Goal: Contribute content: Add original content to the website for others to see

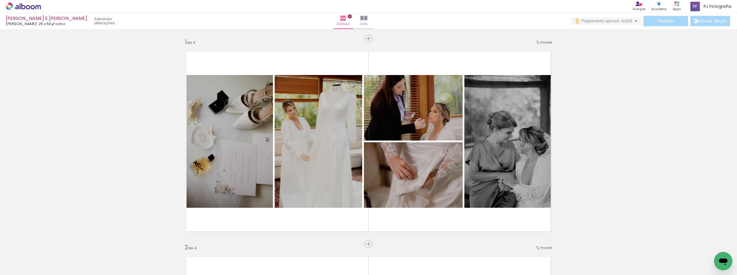
scroll to position [0, 2602]
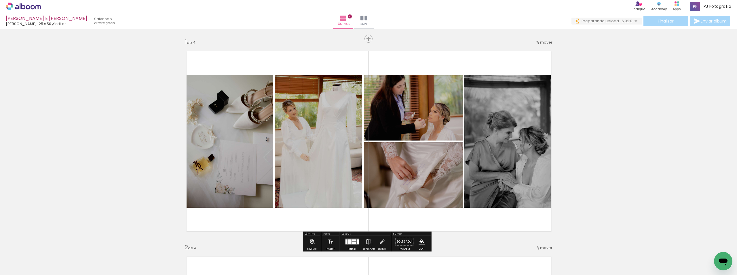
click at [47, 256] on iron-horizontal-list at bounding box center [42, 257] width 12 height 36
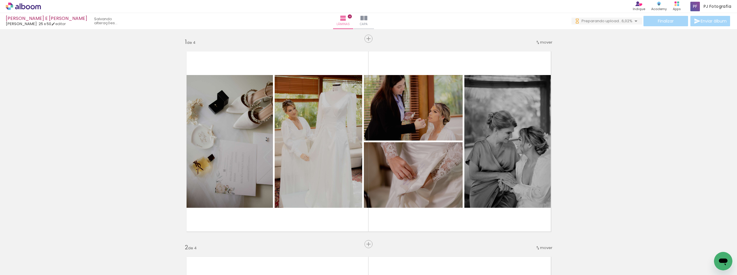
click at [47, 247] on iron-horizontal-list at bounding box center [42, 257] width 12 height 36
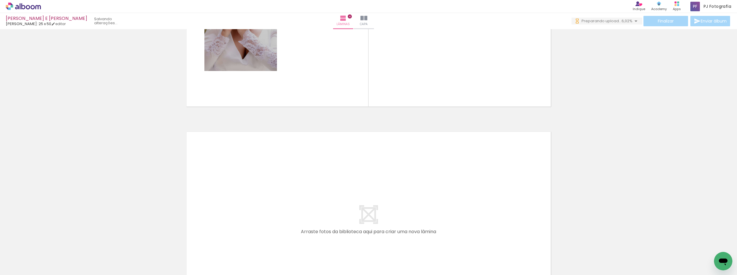
scroll to position [749, 0]
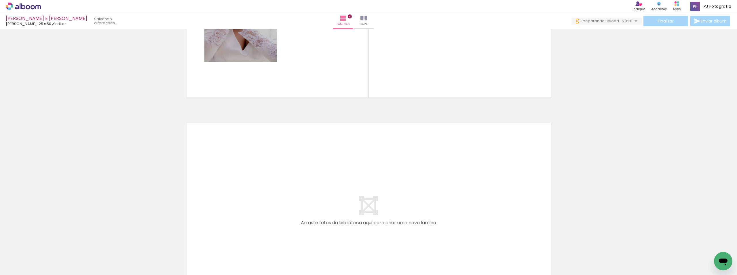
click at [24, 266] on span "Adicionar Fotos" at bounding box center [20, 267] width 17 height 6
click at [0, 0] on input "file" at bounding box center [0, 0] width 0 height 0
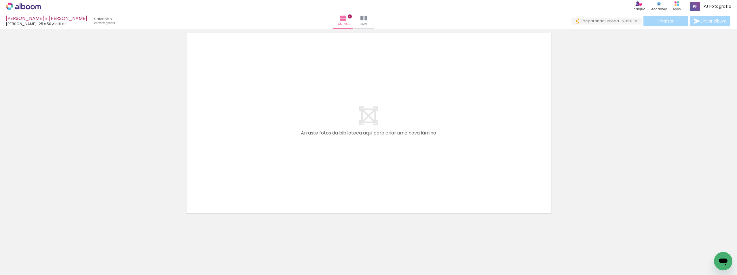
scroll to position [0, 2382]
click at [29, 5] on icon at bounding box center [23, 6] width 35 height 7
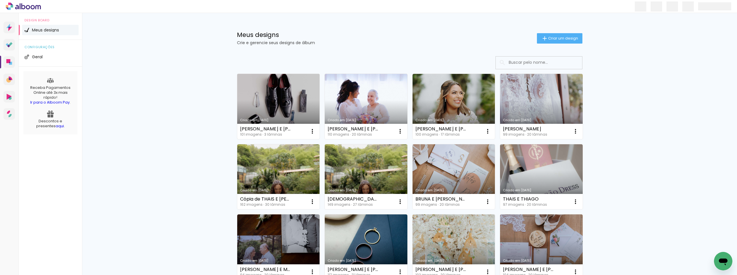
click at [294, 94] on link "Criado em [DATE]" at bounding box center [278, 106] width 83 height 65
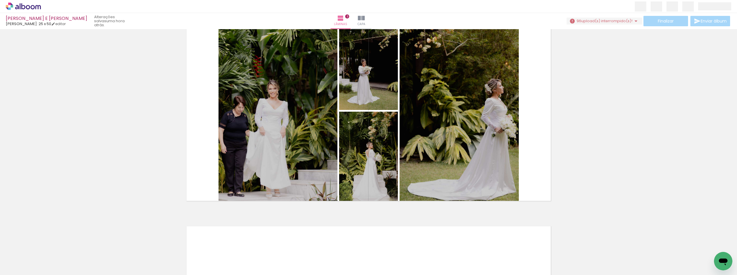
scroll to position [432, 0]
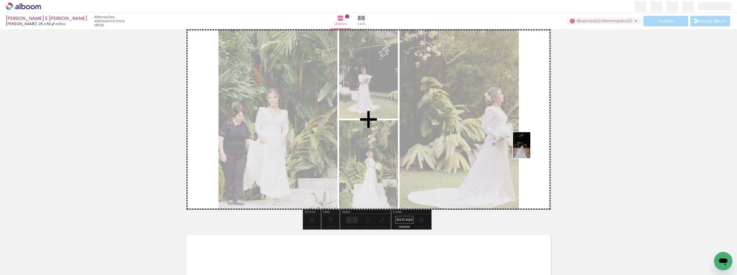
drag, startPoint x: 543, startPoint y: 265, endPoint x: 531, endPoint y: 149, distance: 116.5
click at [531, 149] on quentale-workspace at bounding box center [368, 137] width 737 height 275
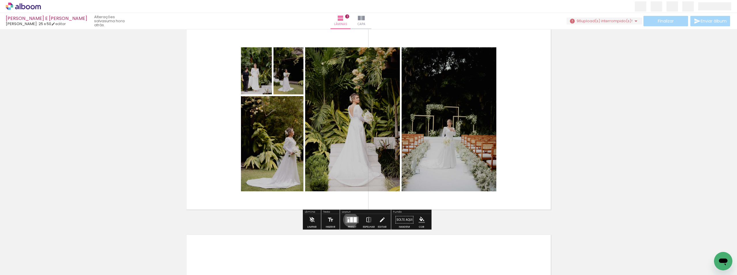
click at [350, 219] on div at bounding box center [351, 219] width 3 height 5
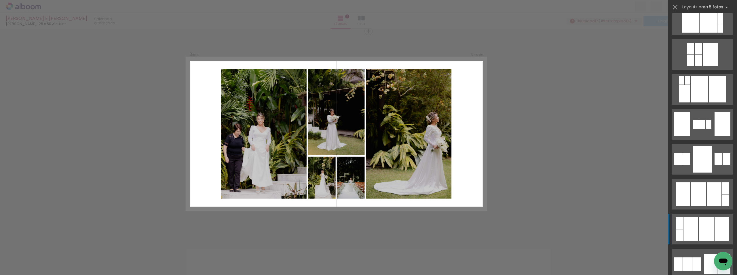
scroll to position [634, 0]
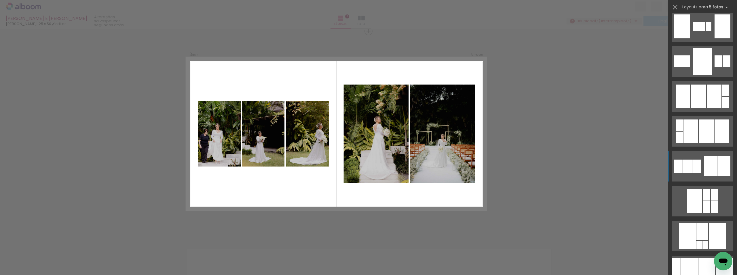
click at [707, 165] on div at bounding box center [710, 166] width 13 height 20
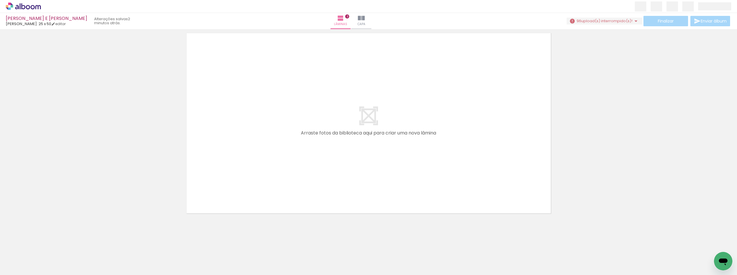
scroll to position [0, 1680]
click at [47, 251] on iron-horizontal-list at bounding box center [42, 257] width 12 height 36
click at [670, 244] on iron-icon at bounding box center [669, 244] width 6 height 6
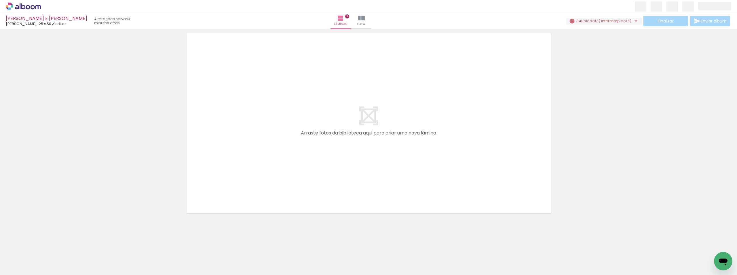
click at [670, 244] on iron-icon at bounding box center [669, 244] width 6 height 6
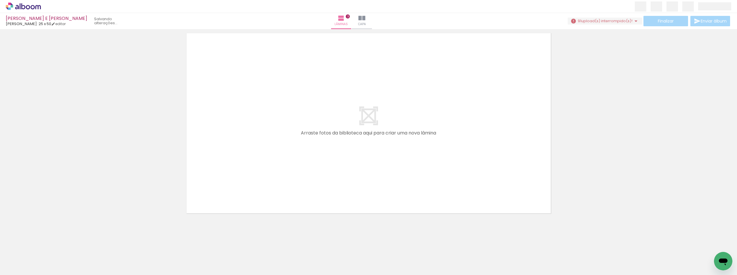
click at [670, 244] on iron-icon at bounding box center [669, 244] width 6 height 6
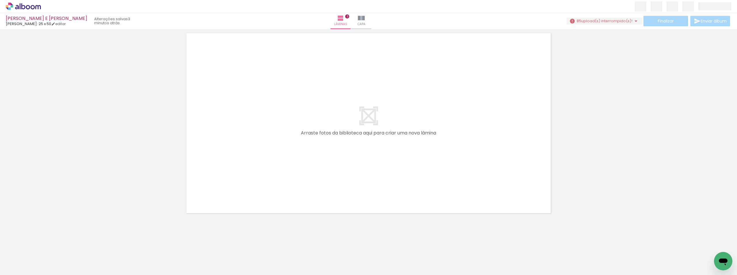
click at [670, 244] on iron-icon at bounding box center [669, 244] width 6 height 6
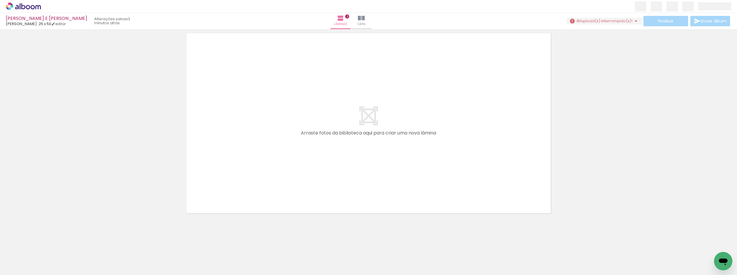
click at [670, 244] on iron-icon at bounding box center [669, 244] width 6 height 6
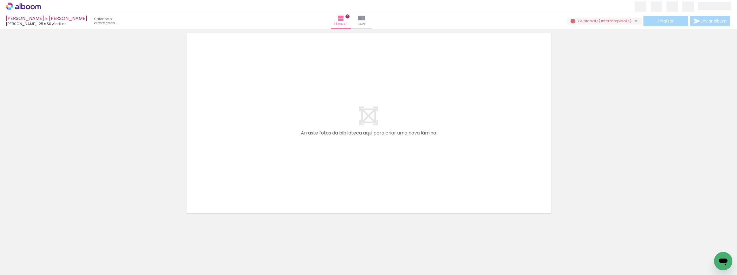
click at [670, 244] on iron-icon at bounding box center [669, 244] width 6 height 6
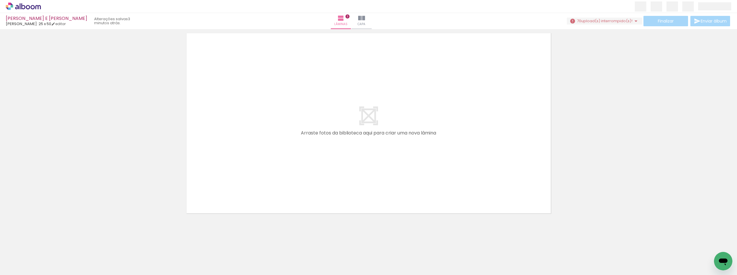
click at [47, 244] on iron-horizontal-list at bounding box center [42, 257] width 12 height 36
click at [703, 244] on iron-icon at bounding box center [701, 244] width 6 height 6
click at [47, 246] on iron-horizontal-list at bounding box center [42, 257] width 12 height 36
click at [47, 249] on iron-horizontal-list at bounding box center [42, 257] width 12 height 36
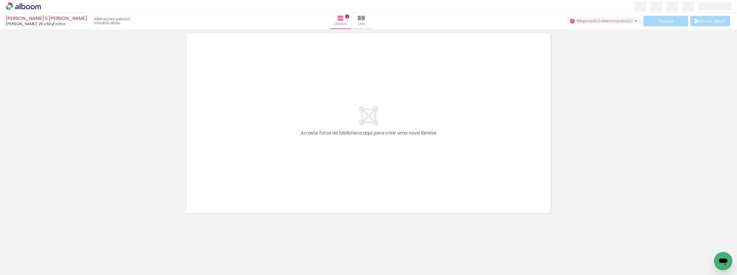
click at [47, 242] on iron-horizontal-list at bounding box center [42, 257] width 12 height 36
click at [47, 250] on iron-horizontal-list at bounding box center [42, 257] width 12 height 36
drag, startPoint x: 684, startPoint y: 249, endPoint x: 684, endPoint y: 244, distance: 5.5
click at [47, 244] on iron-horizontal-list at bounding box center [42, 257] width 12 height 36
click at [12, 264] on iron-icon at bounding box center [8, 266] width 7 height 7
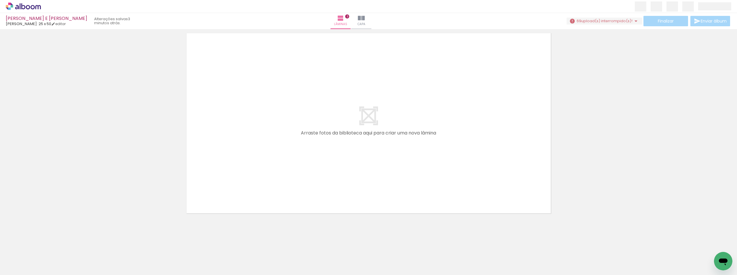
click at [0, 0] on input "file" at bounding box center [0, 0] width 0 height 0
click at [16, 269] on span "Adicionar Fotos" at bounding box center [20, 267] width 17 height 6
click at [0, 0] on input "file" at bounding box center [0, 0] width 0 height 0
